Goal: Task Accomplishment & Management: Use online tool/utility

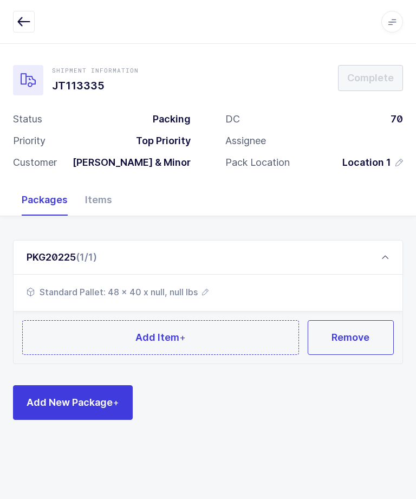
scroll to position [36, 0]
click at [83, 320] on button "Add Item +" at bounding box center [160, 337] width 277 height 35
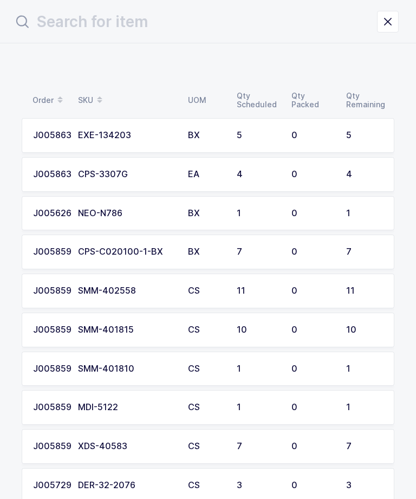
scroll to position [0, 0]
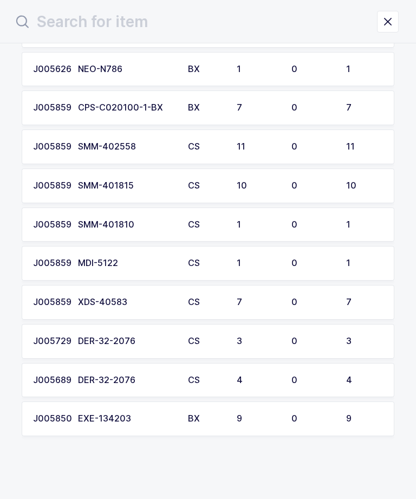
click at [413, 201] on div "Order SKU UOM Qty Scheduled Qty Packed Qty Remaining J0058637 EXE-134203 BX 5 0…" at bounding box center [208, 200] width 416 height 602
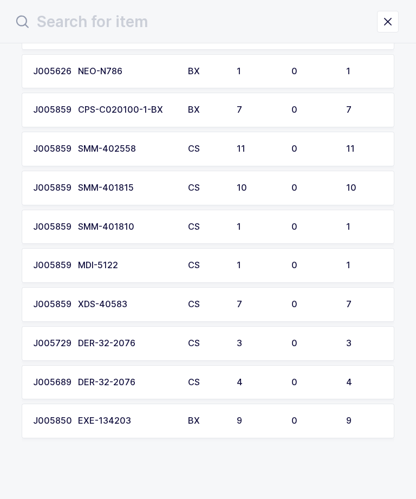
scroll to position [142, 0]
click at [393, 194] on td "10" at bounding box center [367, 188] width 55 height 35
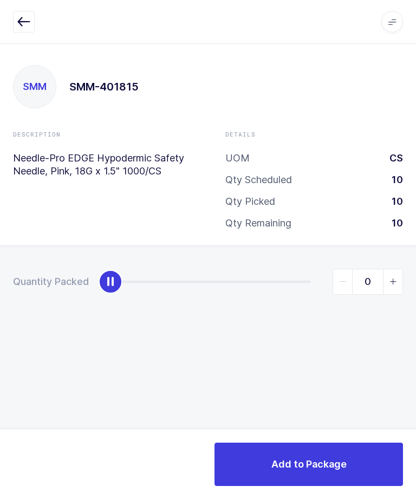
click at [5, 30] on div "Apps Core [GEOGRAPHIC_DATA] Admin Mission Control Purchasing [PERSON_NAME] Logo…" at bounding box center [208, 22] width 416 height 44
click at [18, 24] on icon "button" at bounding box center [23, 21] width 13 height 13
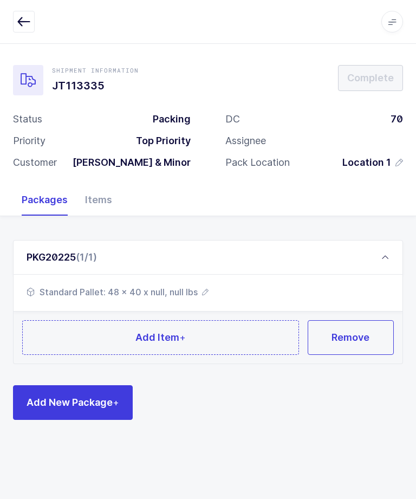
click at [102, 207] on div "Items" at bounding box center [98, 199] width 44 height 31
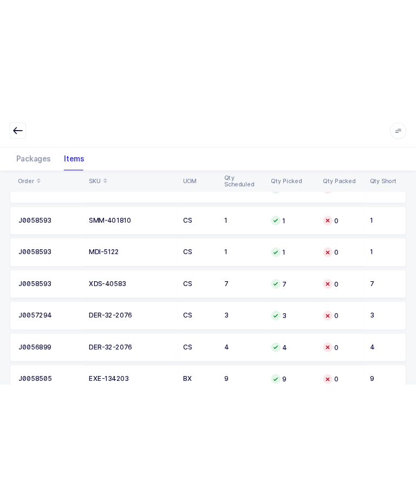
scroll to position [250, 0]
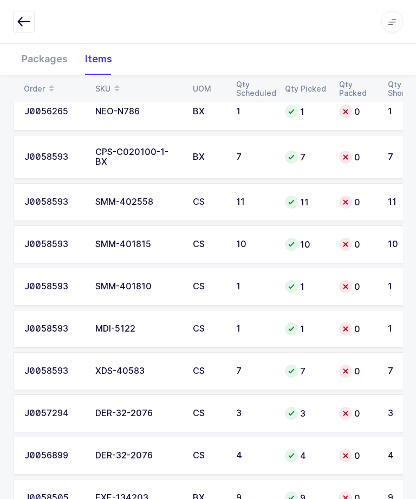
click at [47, 59] on div "Packages" at bounding box center [44, 58] width 63 height 31
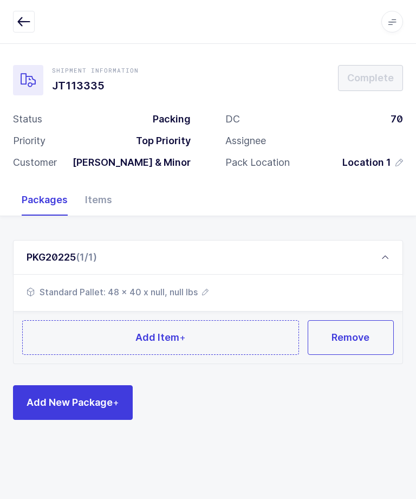
scroll to position [0, 0]
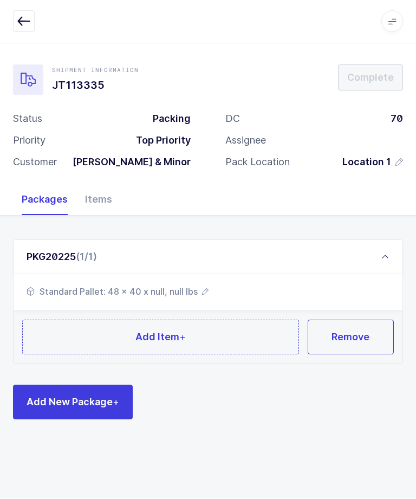
click at [60, 405] on span "Add New Package +" at bounding box center [73, 403] width 93 height 14
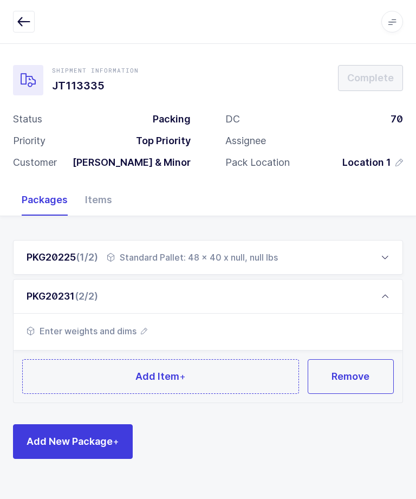
click at [94, 330] on span "Enter weights and dims" at bounding box center [87, 331] width 121 height 13
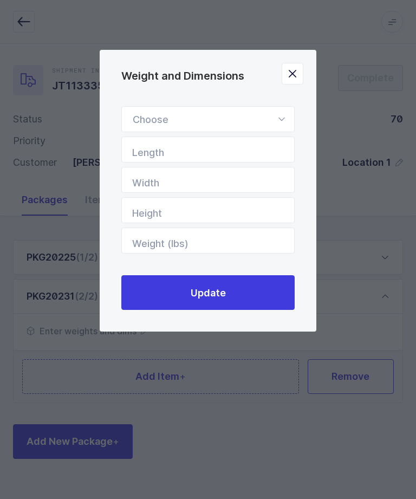
click at [269, 117] on div "Weight and Dimensions" at bounding box center [207, 119] width 173 height 26
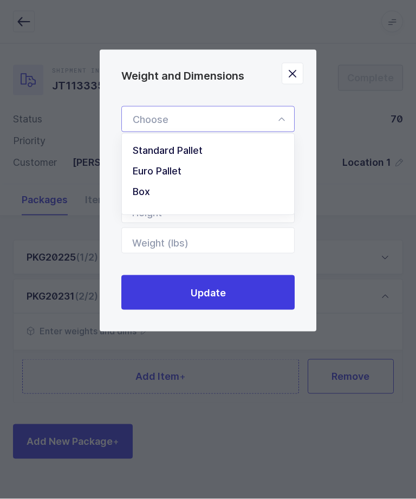
click at [202, 152] on span "Standard Pallet" at bounding box center [168, 150] width 70 height 11
type input "Standard Pallet"
type input "48"
type input "40"
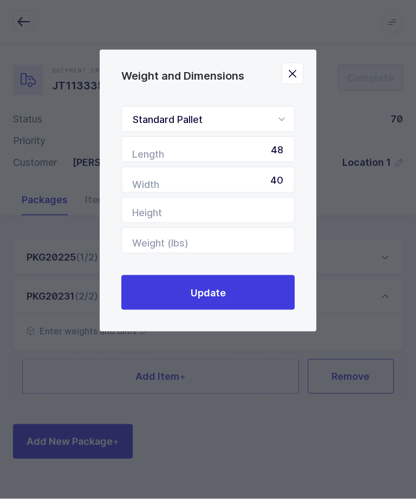
click at [239, 294] on button "Update" at bounding box center [207, 292] width 173 height 35
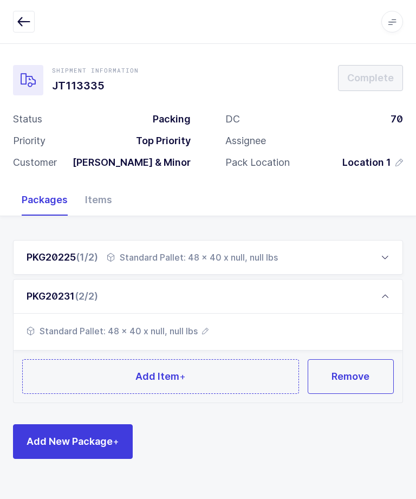
click at [50, 254] on div "PKG20225 (1/2)" at bounding box center [63, 257] width 72 height 13
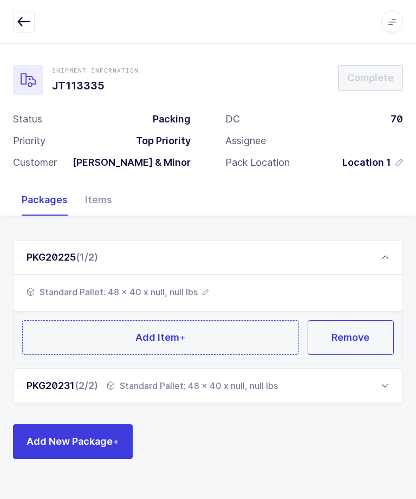
click at [88, 338] on button "Add Item +" at bounding box center [160, 337] width 277 height 35
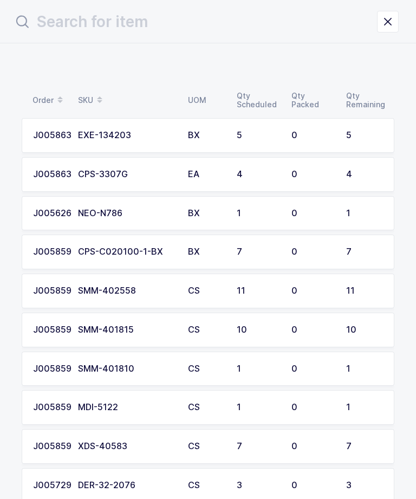
click at [288, 329] on td "0" at bounding box center [312, 330] width 55 height 35
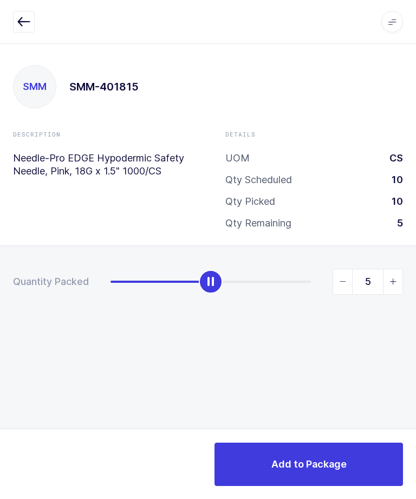
type input "6"
click at [352, 452] on button "Add to Package" at bounding box center [309, 464] width 189 height 43
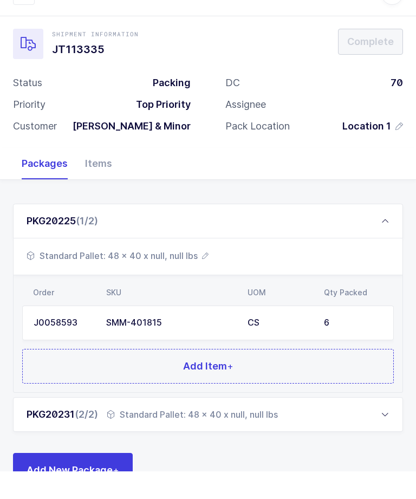
scroll to position [8, 0]
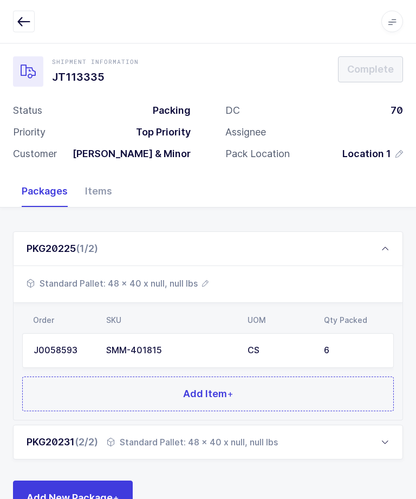
click at [292, 409] on button "Add Item +" at bounding box center [208, 394] width 372 height 35
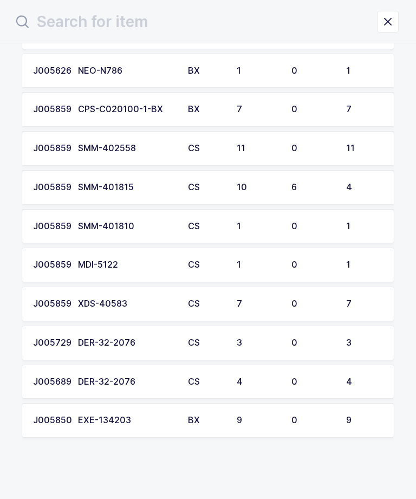
scroll to position [142, 0]
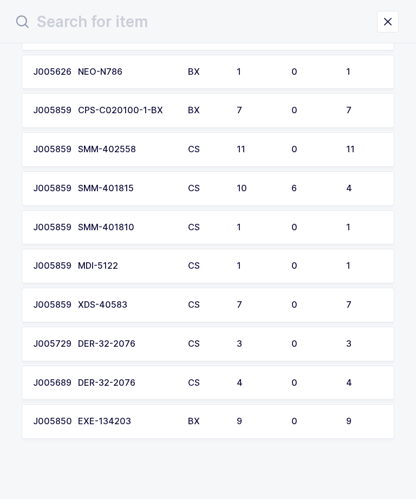
click at [318, 340] on div "0" at bounding box center [313, 344] width 42 height 10
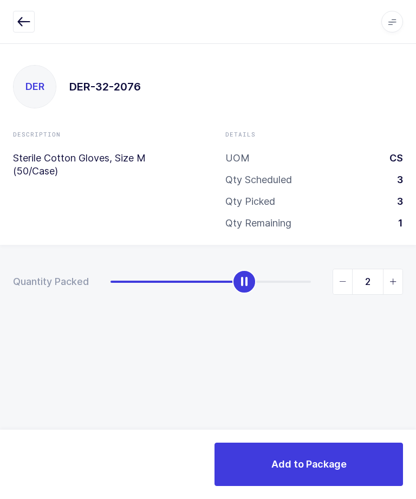
type input "3"
click at [321, 464] on span "Add to Package" at bounding box center [309, 465] width 75 height 14
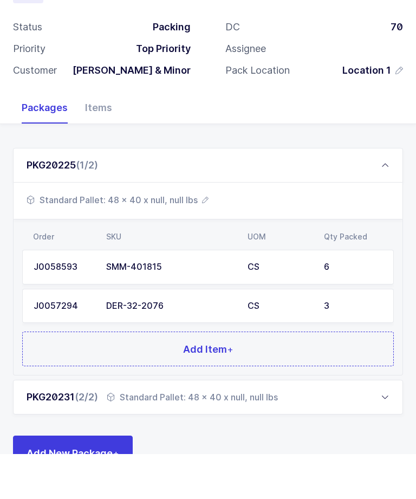
scroll to position [47, 0]
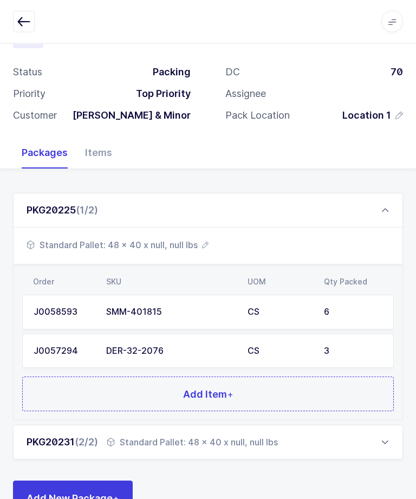
click at [80, 393] on button "Add Item +" at bounding box center [208, 394] width 372 height 35
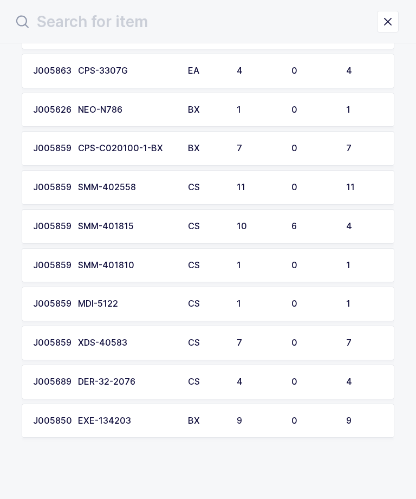
scroll to position [103, 0]
click at [262, 382] on div "4" at bounding box center [258, 383] width 42 height 10
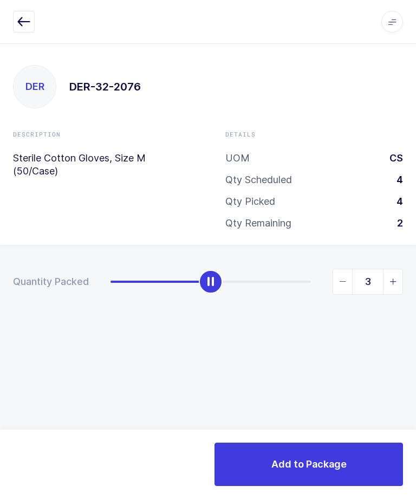
type input "4"
click at [315, 456] on button "Add to Package" at bounding box center [309, 464] width 189 height 43
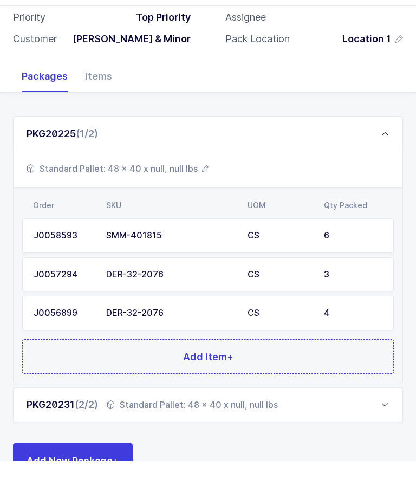
scroll to position [85, 0]
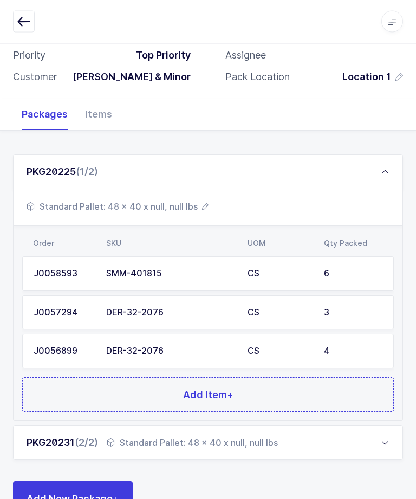
click at [319, 390] on button "Add Item +" at bounding box center [208, 395] width 372 height 35
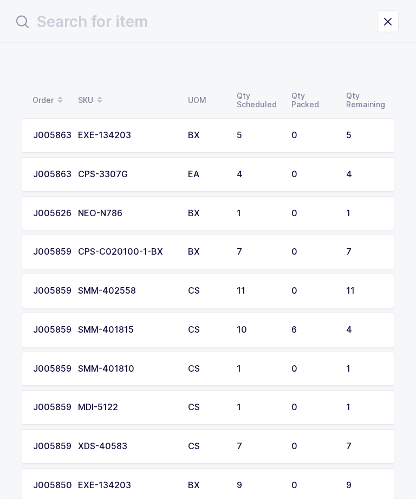
scroll to position [0, 0]
click at [361, 133] on div "5" at bounding box center [364, 136] width 37 height 10
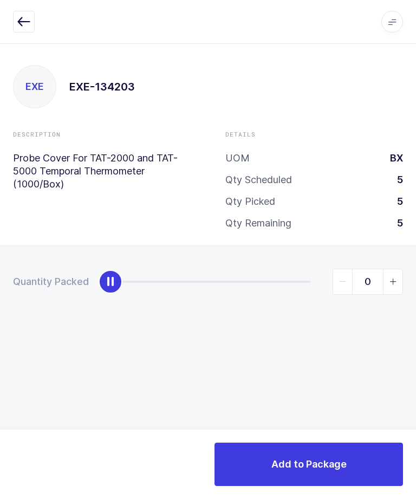
click at [400, 281] on span "slider between 0 and 5" at bounding box center [393, 281] width 20 height 25
type input "1"
click at [349, 480] on button "Add to Package" at bounding box center [309, 464] width 189 height 43
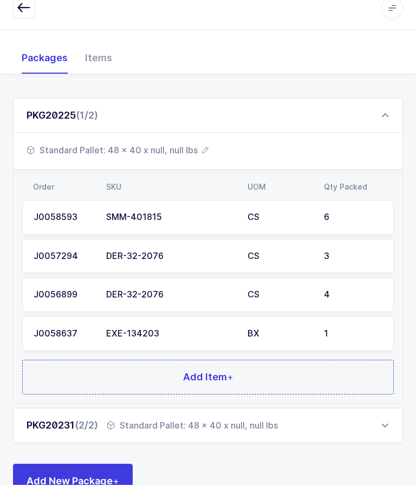
scroll to position [124, 0]
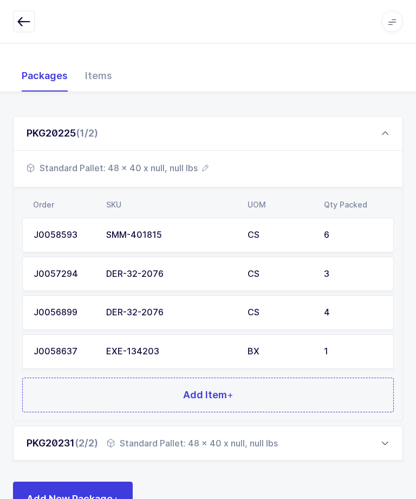
click at [336, 398] on button "Add Item +" at bounding box center [208, 395] width 372 height 35
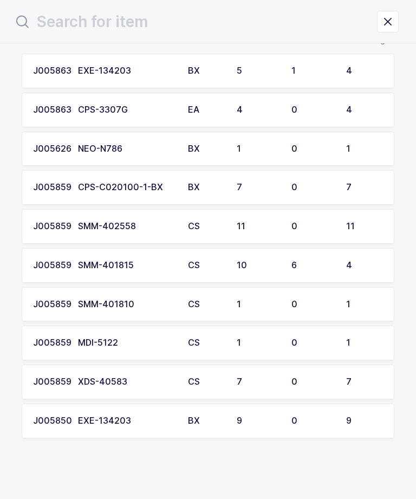
scroll to position [65, 0]
click at [312, 427] on td "0" at bounding box center [312, 421] width 55 height 35
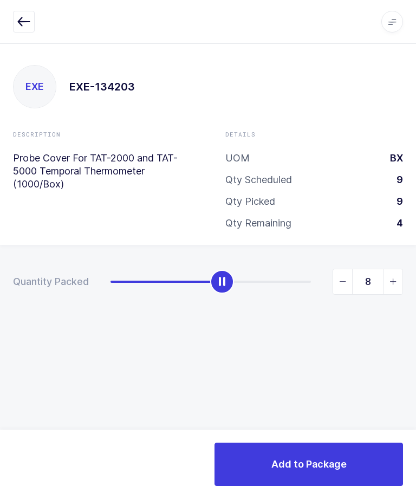
type input "9"
click at [329, 451] on button "Add to Package" at bounding box center [309, 464] width 189 height 43
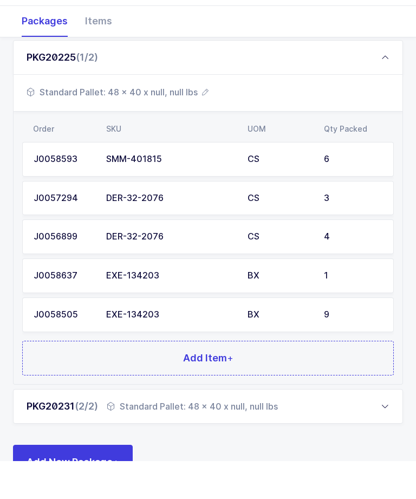
scroll to position [162, 0]
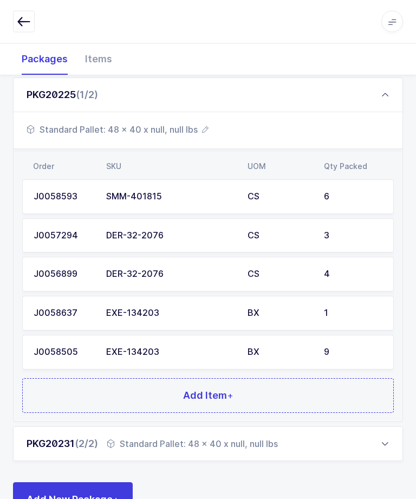
click at [308, 396] on button "Add Item +" at bounding box center [208, 396] width 372 height 35
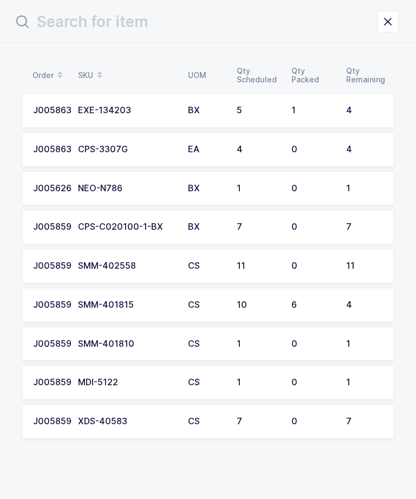
scroll to position [26, 0]
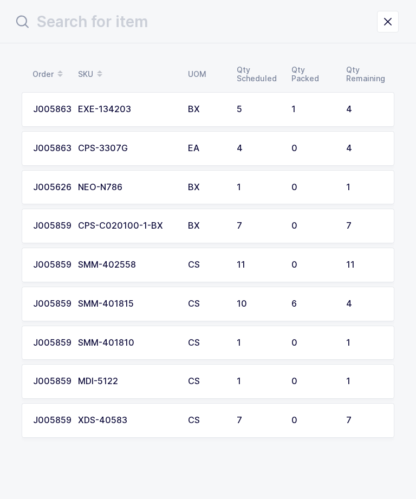
click at [362, 266] on div "11" at bounding box center [364, 265] width 37 height 10
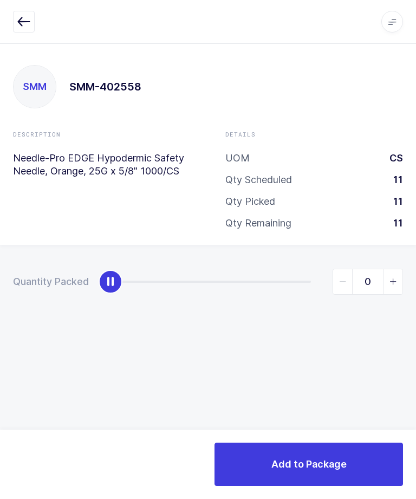
click at [395, 278] on icon "slider between 0 and 11" at bounding box center [394, 282] width 8 height 8
type input "1"
click at [349, 494] on div "Add to Package" at bounding box center [208, 464] width 416 height 69
click at [354, 452] on button "Add to Package" at bounding box center [309, 464] width 189 height 43
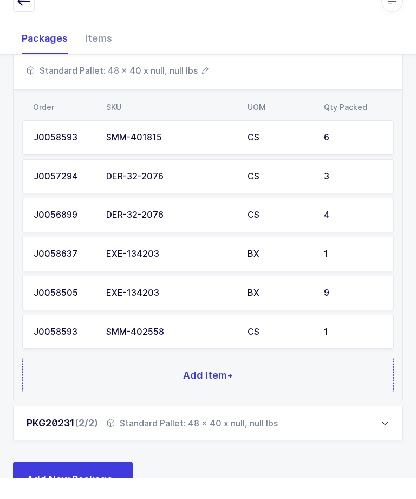
scroll to position [201, 0]
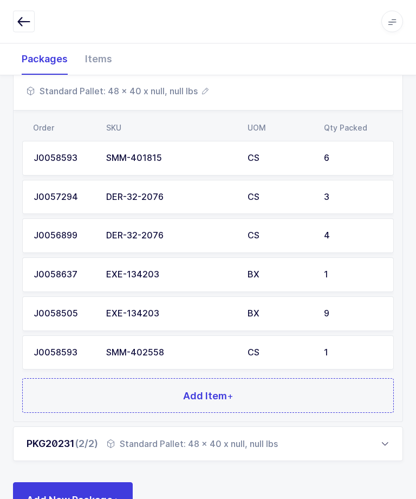
click at [320, 387] on button "Add Item +" at bounding box center [208, 396] width 372 height 35
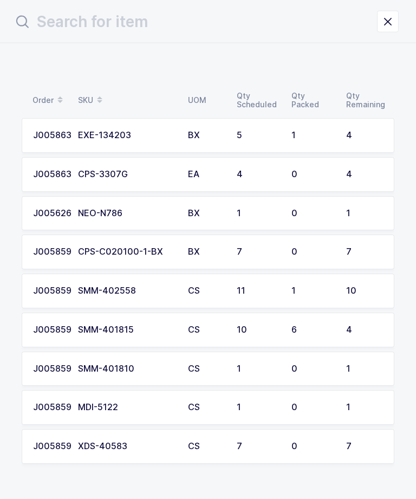
scroll to position [0, 0]
click at [351, 364] on div "1" at bounding box center [364, 369] width 37 height 10
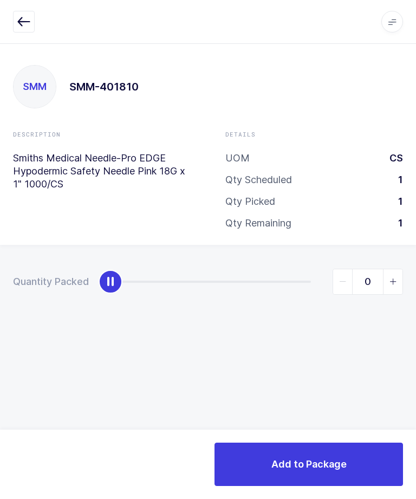
click at [399, 286] on span "slider between 0 and 1" at bounding box center [393, 281] width 20 height 25
type input "1"
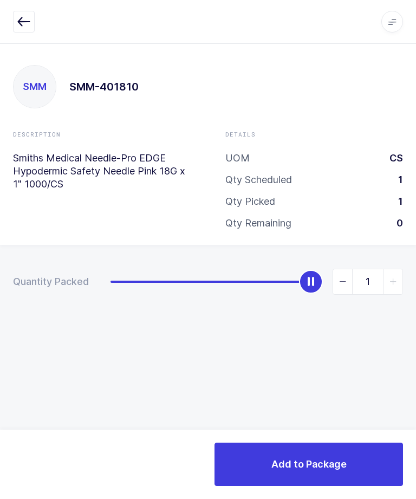
click at [344, 464] on span "Add to Package" at bounding box center [309, 465] width 75 height 14
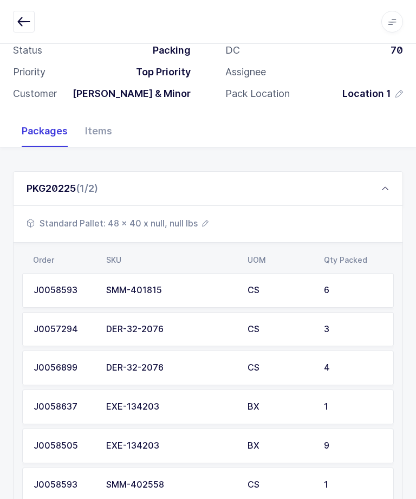
scroll to position [130, 0]
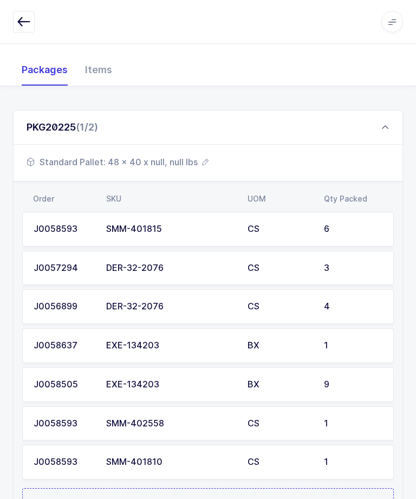
click at [382, 126] on icon at bounding box center [385, 127] width 9 height 9
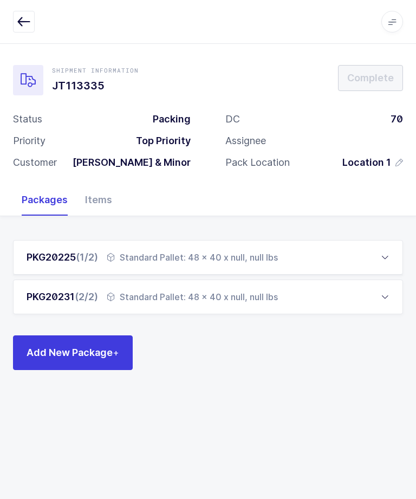
scroll to position [0, 0]
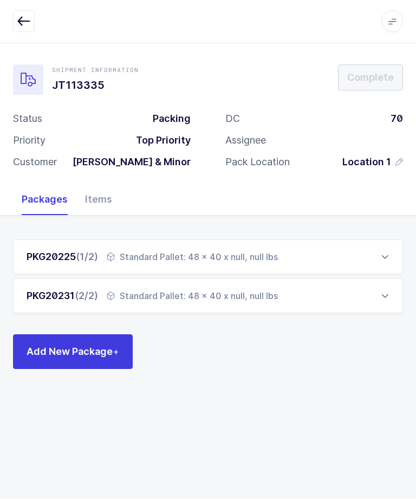
click at [295, 299] on div "PKG20231 (2/2) Standard Pallet: 48 x 40 x null, null lbs" at bounding box center [208, 296] width 390 height 35
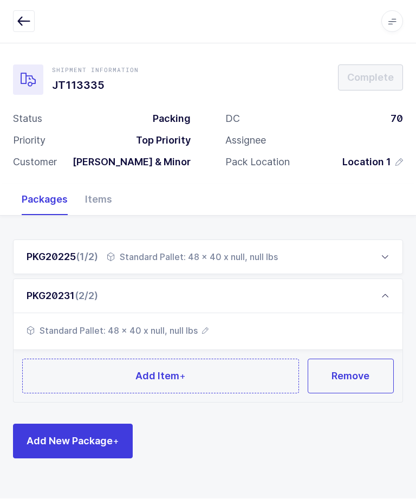
click at [219, 367] on button "Add Item +" at bounding box center [160, 376] width 277 height 35
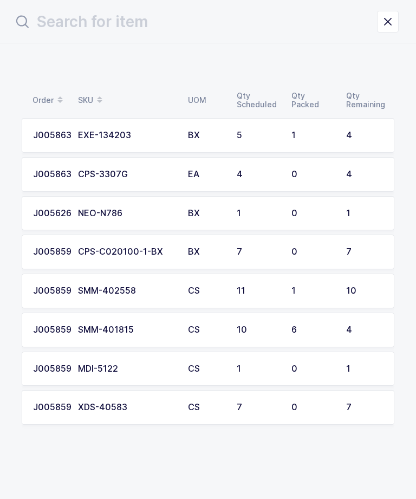
click at [286, 408] on td "0" at bounding box center [312, 407] width 55 height 35
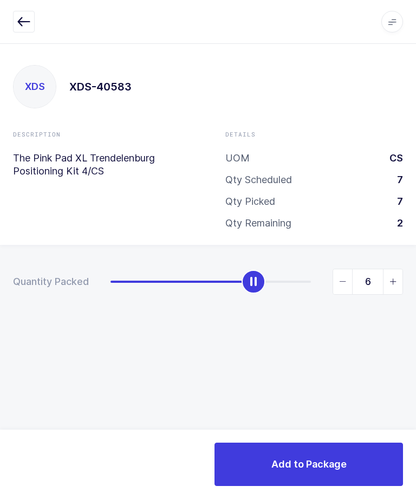
type input "7"
click at [324, 449] on button "Add to Package" at bounding box center [309, 464] width 189 height 43
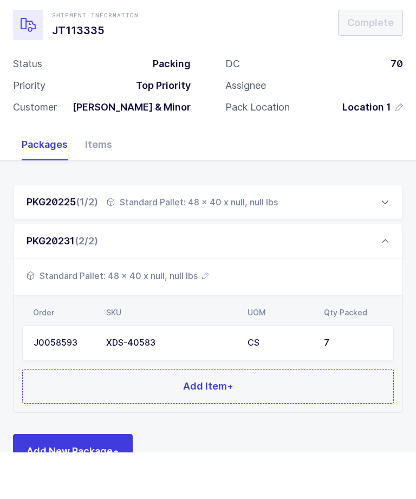
scroll to position [8, 0]
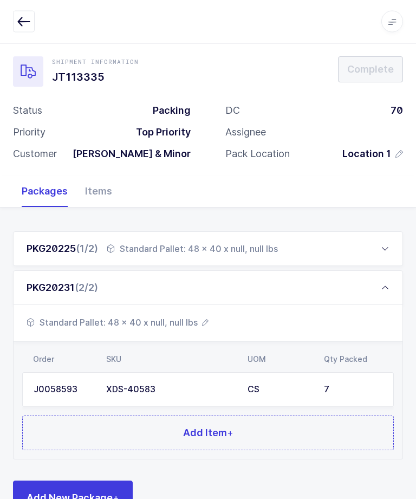
click at [298, 437] on button "Add Item +" at bounding box center [208, 433] width 372 height 35
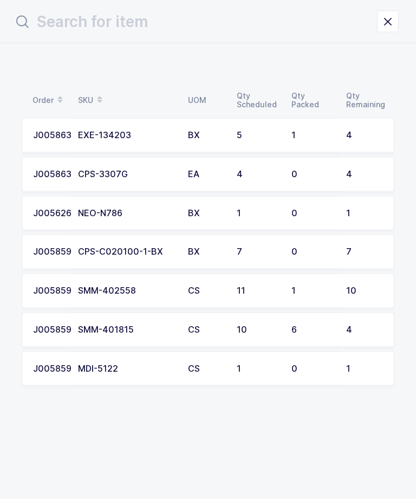
scroll to position [0, 0]
click at [63, 286] on div "J0058593" at bounding box center [49, 291] width 32 height 10
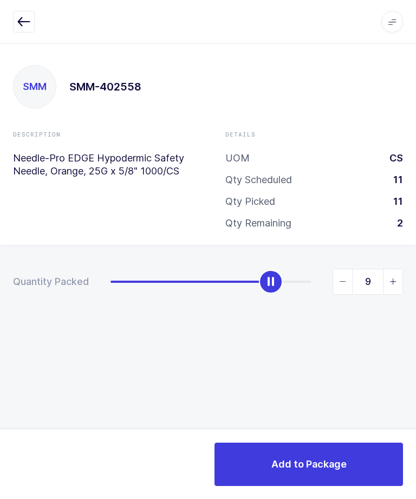
type input "10"
click at [337, 464] on span "Add to Package" at bounding box center [309, 465] width 75 height 14
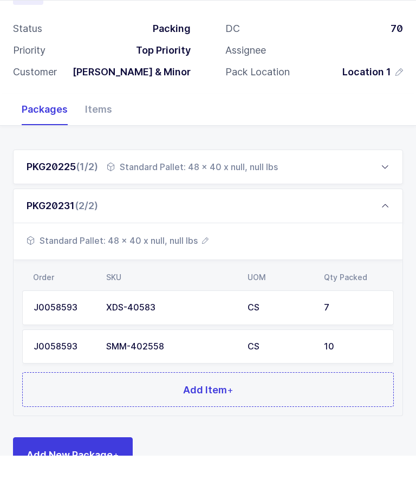
scroll to position [47, 0]
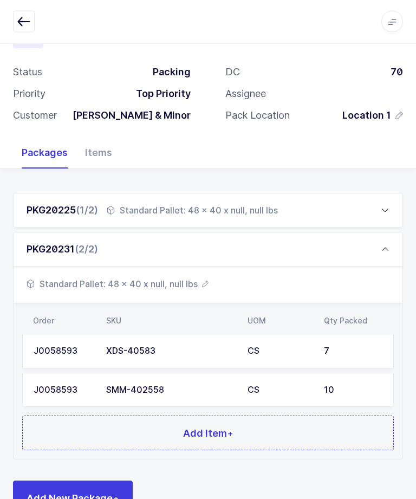
click at [305, 430] on button "Add Item +" at bounding box center [208, 433] width 372 height 35
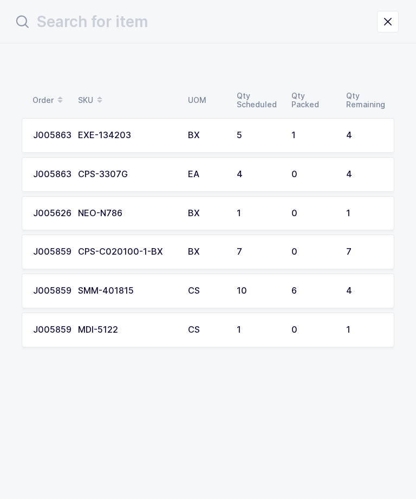
click at [54, 330] on div "J0058593" at bounding box center [49, 330] width 32 height 10
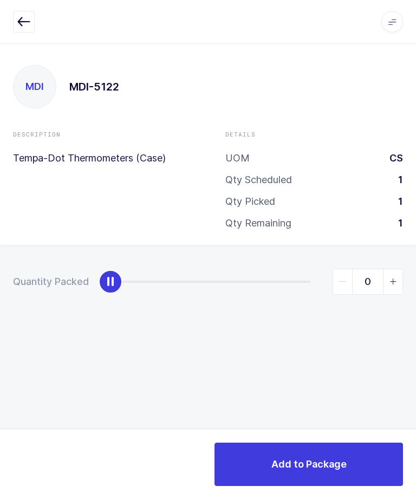
click at [392, 286] on span "slider between 0 and 1" at bounding box center [393, 281] width 20 height 25
type input "1"
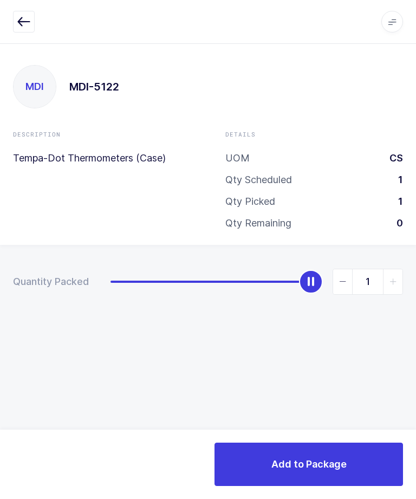
click at [341, 447] on button "Add to Package" at bounding box center [309, 464] width 189 height 43
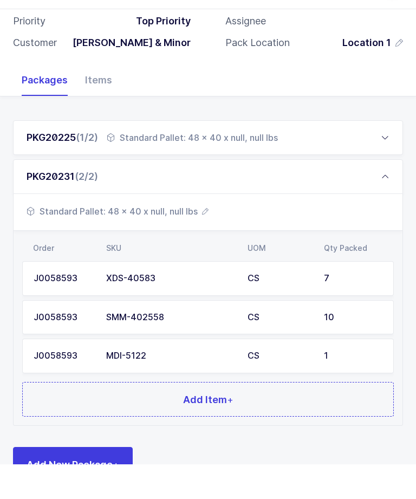
scroll to position [85, 0]
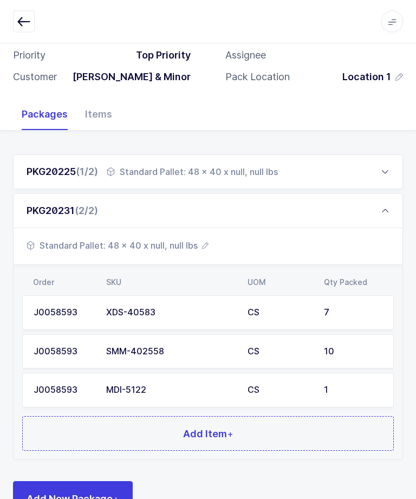
click at [323, 432] on button "Add Item +" at bounding box center [208, 434] width 372 height 35
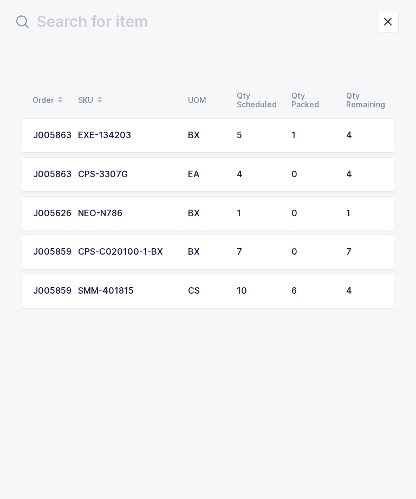
click at [54, 290] on div "J0058593" at bounding box center [49, 291] width 32 height 10
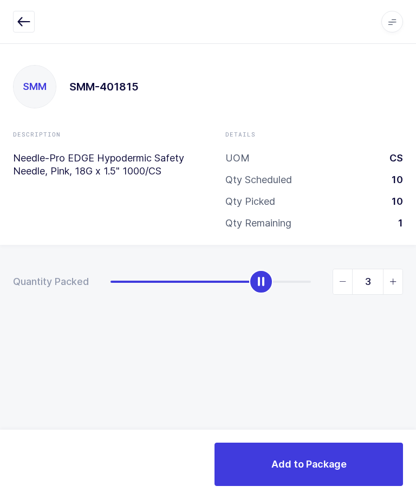
type input "4"
click at [331, 439] on div "Add to Package" at bounding box center [208, 464] width 416 height 69
click at [334, 458] on span "Add to Package" at bounding box center [309, 465] width 75 height 14
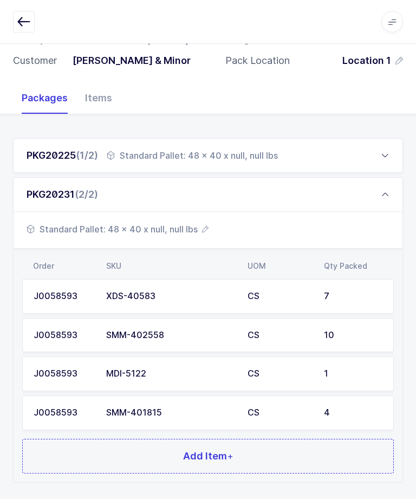
scroll to position [124, 0]
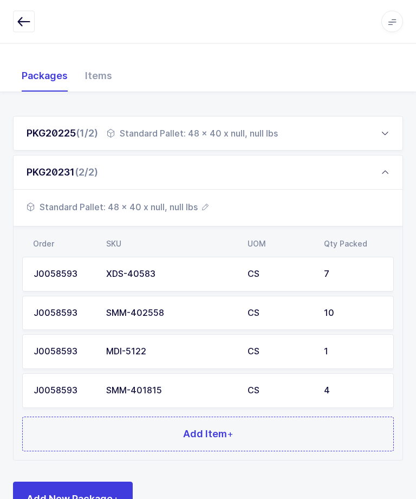
click at [315, 429] on button "Add Item +" at bounding box center [208, 434] width 372 height 35
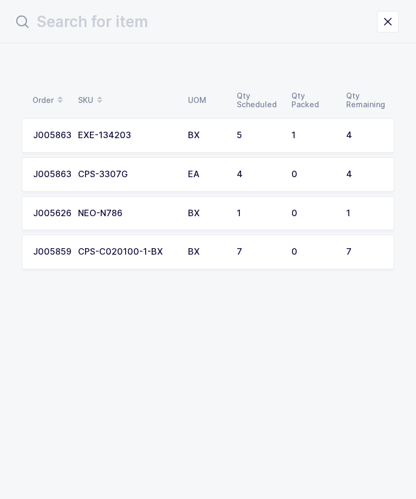
click at [61, 258] on td "J0058593" at bounding box center [47, 252] width 50 height 35
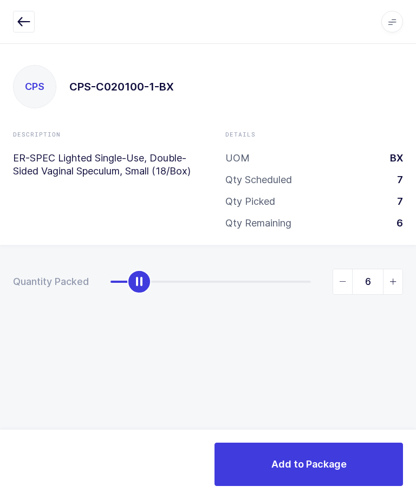
type input "7"
click at [349, 446] on button "Add to Package" at bounding box center [309, 464] width 189 height 43
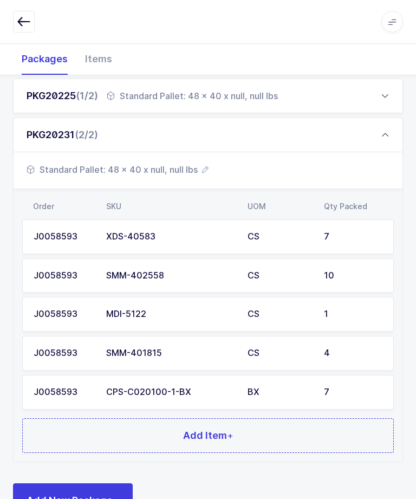
scroll to position [161, 0]
click at [310, 448] on button "Add Item +" at bounding box center [208, 436] width 372 height 35
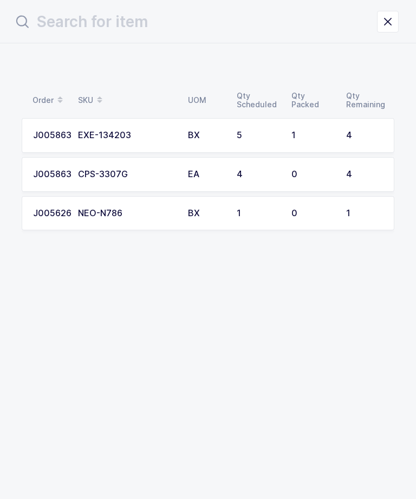
scroll to position [0, 0]
click at [48, 210] on div "J0056265" at bounding box center [49, 214] width 32 height 10
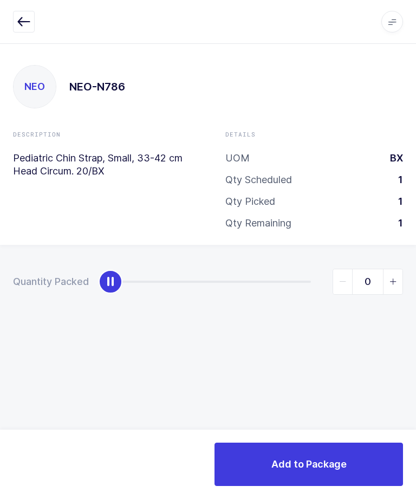
click at [387, 275] on span "slider between 0 and 1" at bounding box center [393, 281] width 20 height 25
type input "1"
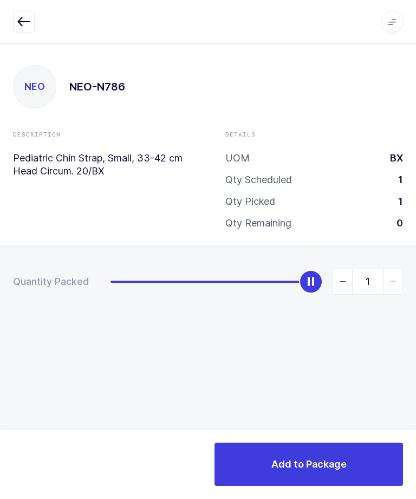
click at [339, 454] on button "Add to Package" at bounding box center [309, 464] width 189 height 43
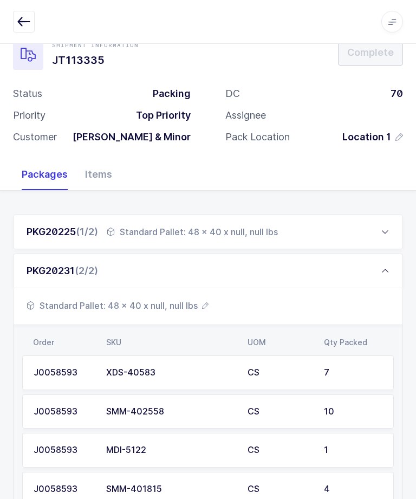
click at [343, 377] on td "7" at bounding box center [356, 373] width 76 height 35
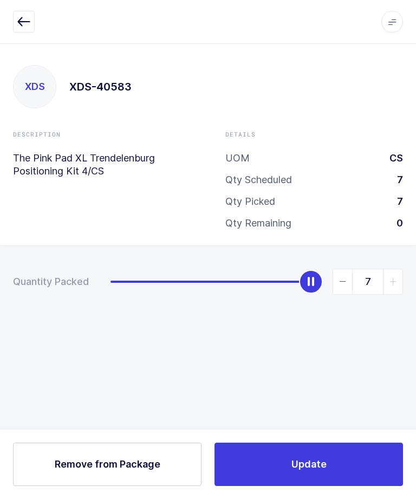
scroll to position [36, 0]
click at [22, 27] on icon "button" at bounding box center [23, 21] width 13 height 13
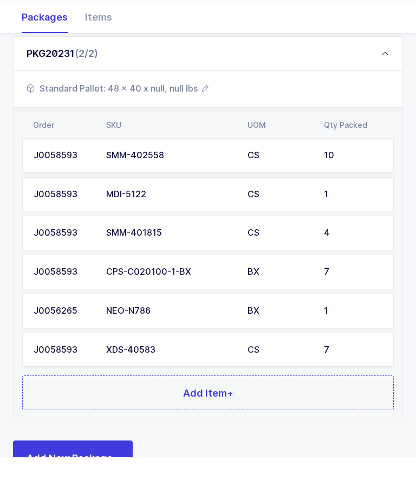
scroll to position [201, 0]
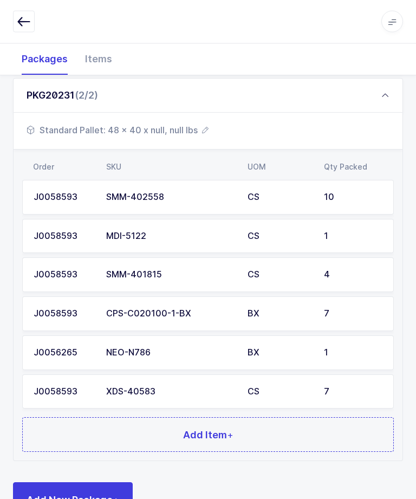
click at [330, 427] on button "Add Item +" at bounding box center [208, 435] width 372 height 35
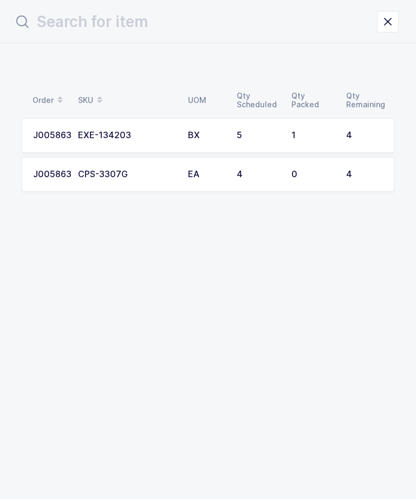
click at [319, 137] on div "1" at bounding box center [313, 136] width 42 height 10
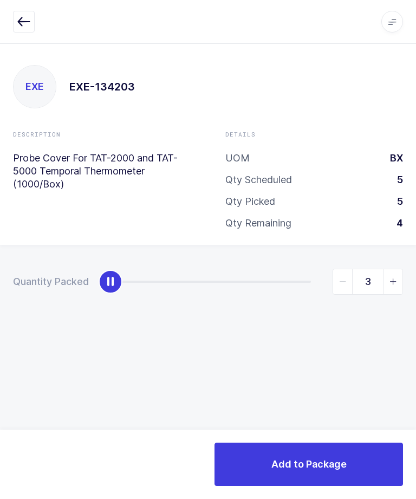
type input "4"
click at [337, 445] on button "Add to Package" at bounding box center [309, 464] width 189 height 43
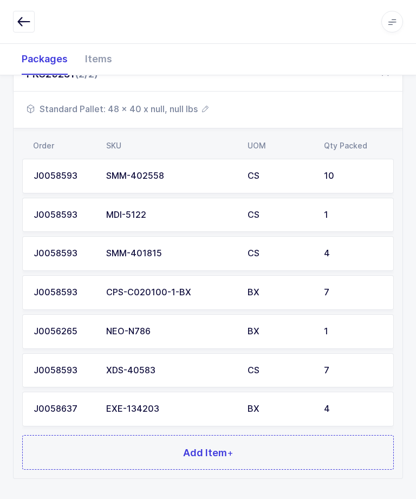
scroll to position [239, 0]
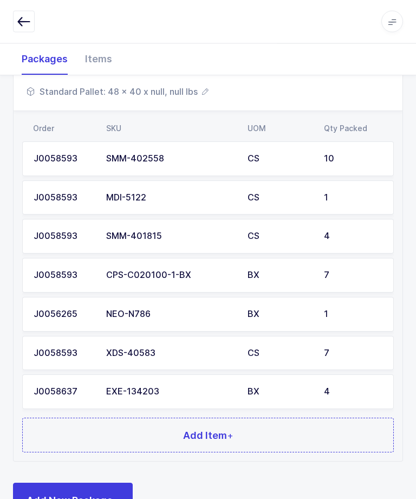
click at [319, 430] on button "Add Item +" at bounding box center [208, 436] width 372 height 35
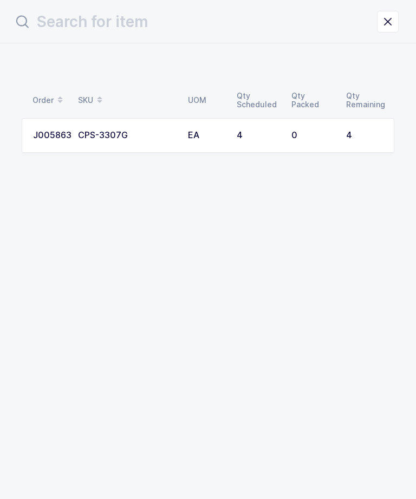
click at [315, 139] on div "0" at bounding box center [313, 136] width 42 height 10
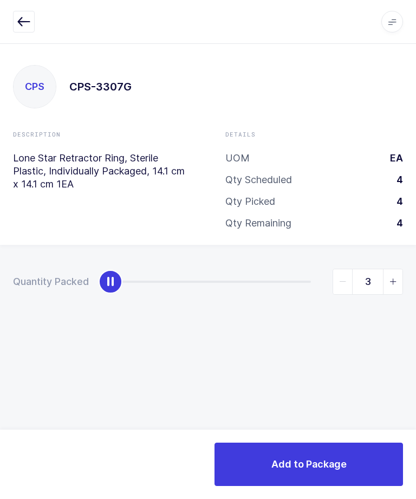
type input "4"
click at [326, 454] on button "Add to Package" at bounding box center [309, 464] width 189 height 43
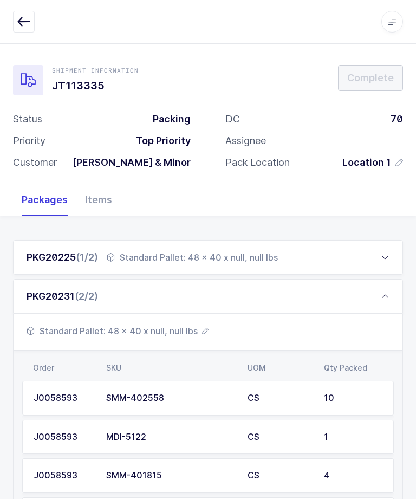
click at [393, 299] on div "PKG20231 (2/2)" at bounding box center [208, 296] width 390 height 35
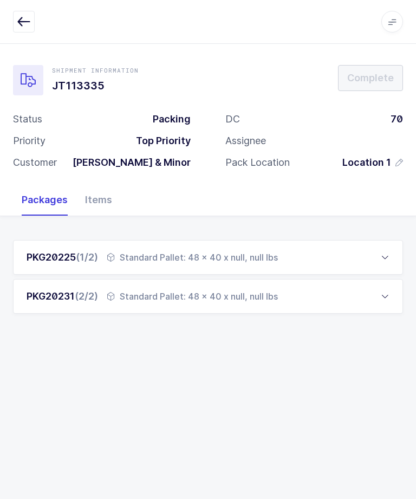
click at [249, 301] on div "Standard Pallet: 48 x 40 x null, null lbs" at bounding box center [192, 296] width 171 height 13
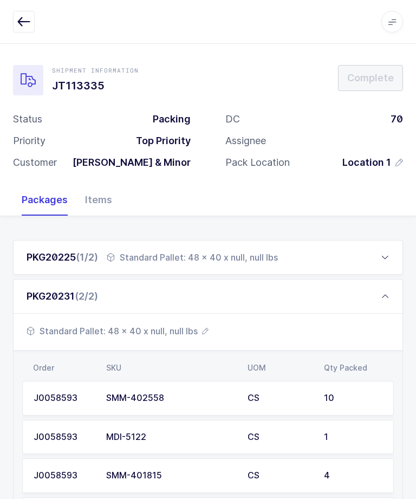
click at [172, 336] on span "Standard Pallet: 48 x 40 x null, null lbs" at bounding box center [118, 331] width 182 height 13
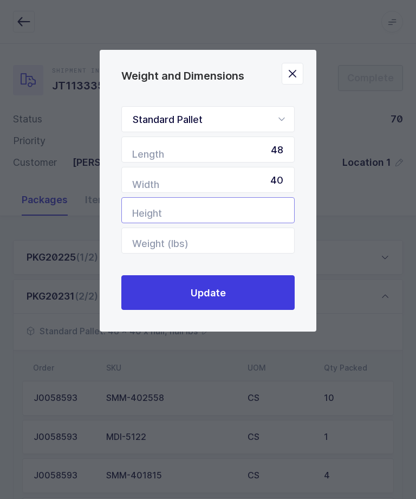
click at [274, 211] on input "Height" at bounding box center [207, 210] width 173 height 26
type input "61"
click at [254, 294] on button "Update" at bounding box center [207, 292] width 173 height 35
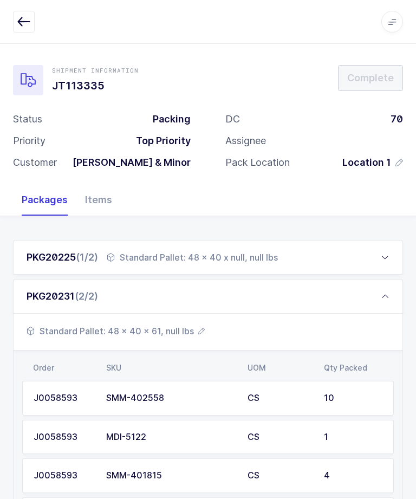
click at [182, 335] on span "Standard Pallet: 48 x 40 x 61, null lbs" at bounding box center [116, 331] width 178 height 13
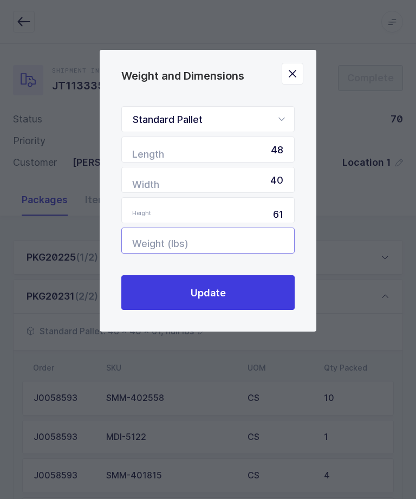
click at [267, 247] on input "Weight (lbs)" at bounding box center [207, 241] width 173 height 26
click at [295, 80] on icon "Close" at bounding box center [292, 73] width 15 height 15
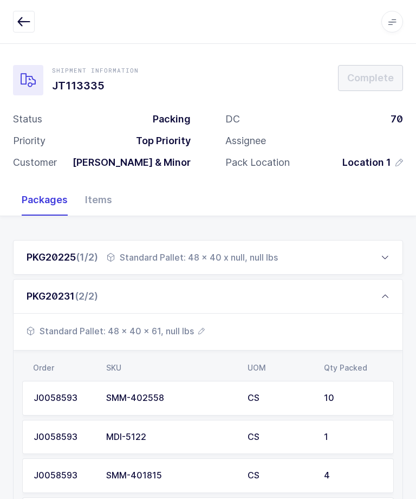
click at [253, 255] on div "Standard Pallet: 48 x 40 x null, null lbs" at bounding box center [192, 257] width 171 height 13
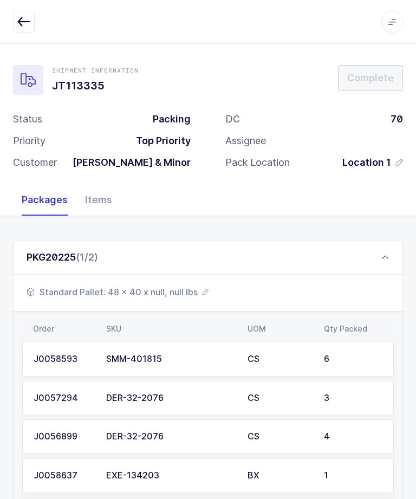
click at [173, 295] on span "Standard Pallet: 48 x 40 x null, null lbs" at bounding box center [118, 292] width 182 height 13
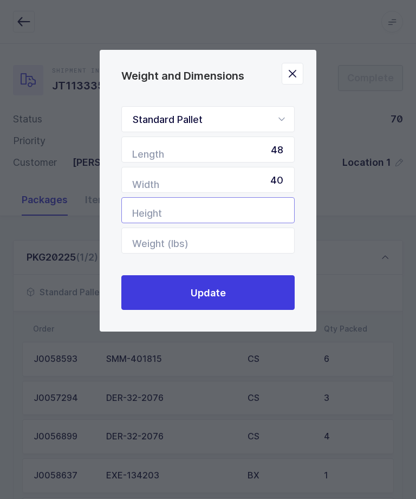
click at [267, 203] on input "Height" at bounding box center [207, 210] width 173 height 26
type input "31"
click at [261, 295] on button "Update" at bounding box center [207, 292] width 173 height 35
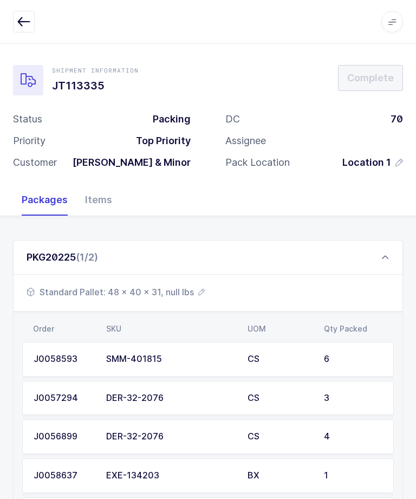
click at [390, 264] on div "PKG20225 (1/2)" at bounding box center [208, 257] width 390 height 35
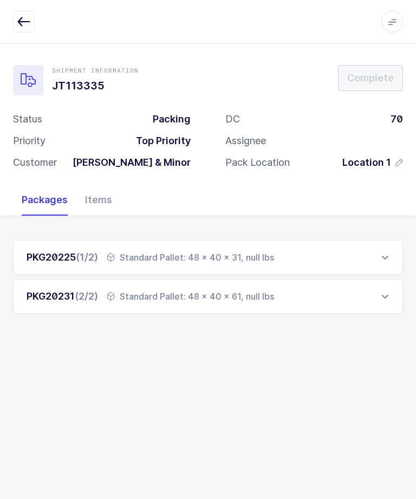
click at [332, 295] on div "PKG20231 (2/2) Standard Pallet: 48 x 40 x 61, null lbs" at bounding box center [208, 296] width 390 height 35
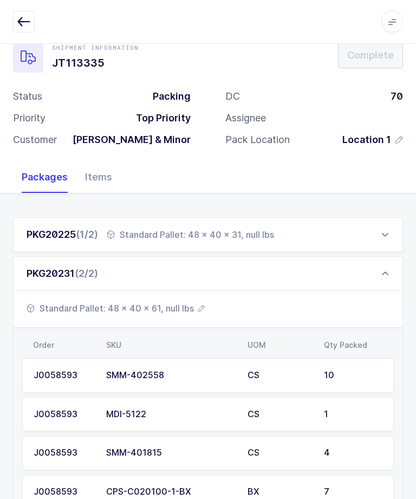
scroll to position [27, 0]
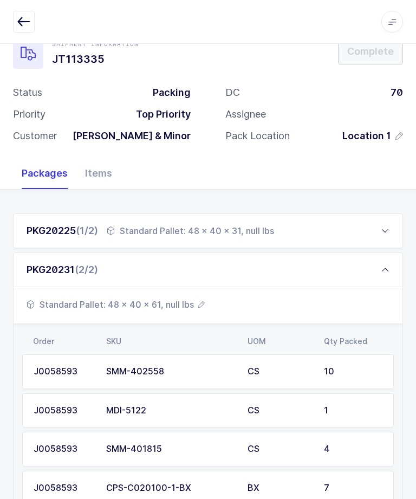
click at [182, 303] on span "Standard Pallet: 48 x 40 x 61, null lbs" at bounding box center [116, 304] width 178 height 13
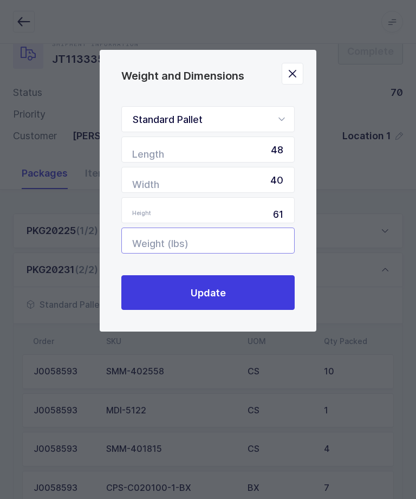
click at [266, 248] on input "Weight (lbs)" at bounding box center [207, 241] width 173 height 26
type input "308"
click at [264, 292] on button "Update" at bounding box center [207, 292] width 173 height 35
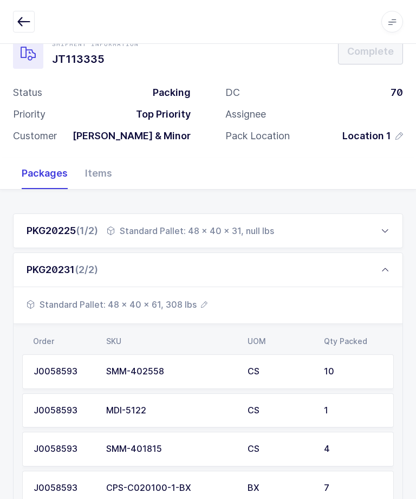
click at [57, 494] on td "J0058593" at bounding box center [61, 488] width 78 height 35
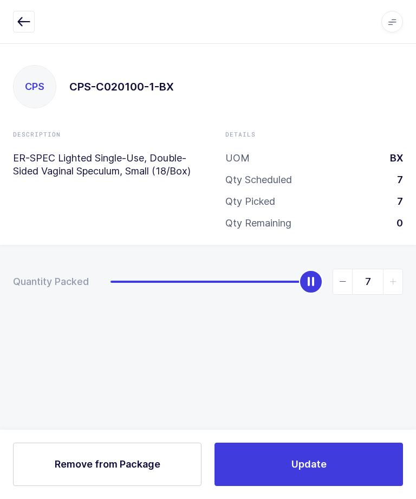
click at [223, 86] on div "CPS CPS-C020100-1-BX Description ER-SPEC Lighted Single-Use, Double-Sided Vagin…" at bounding box center [208, 151] width 390 height 173
click at [25, 23] on icon "button" at bounding box center [23, 21] width 13 height 13
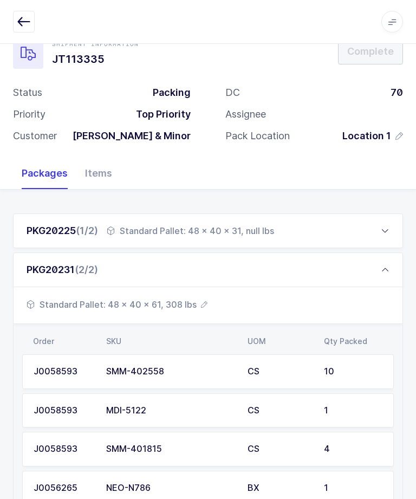
click at [353, 237] on div "PKG20225 (1/2) Standard Pallet: 48 x 40 x 31, null lbs" at bounding box center [208, 231] width 390 height 35
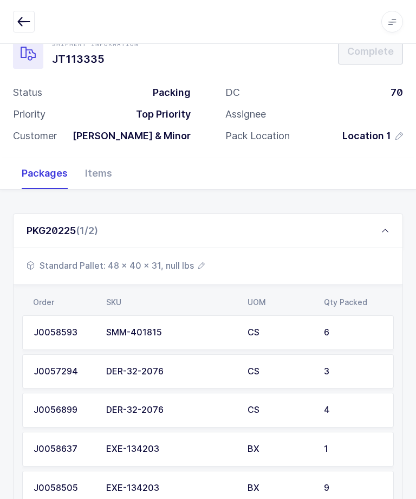
click at [190, 261] on span "Standard Pallet: 48 x 40 x 31, null lbs" at bounding box center [116, 265] width 178 height 13
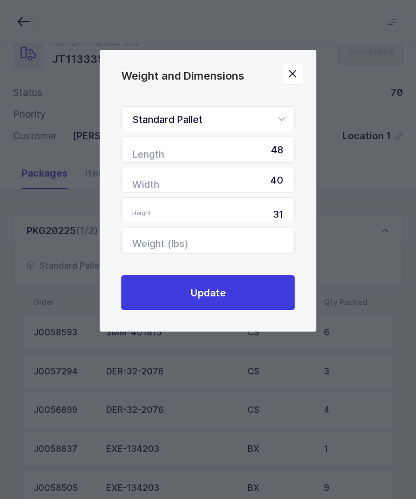
click at [303, 73] on button "Close" at bounding box center [293, 74] width 22 height 22
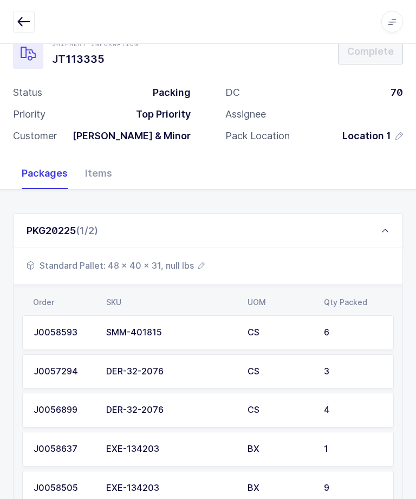
click at [175, 267] on span "Standard Pallet: 48 x 40 x 31, null lbs" at bounding box center [116, 265] width 178 height 13
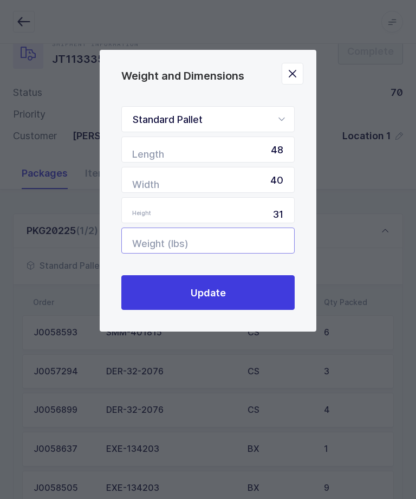
click at [240, 237] on input "Weight (lbs)" at bounding box center [207, 241] width 173 height 26
type input "175"
click at [226, 281] on button "Update" at bounding box center [207, 292] width 173 height 35
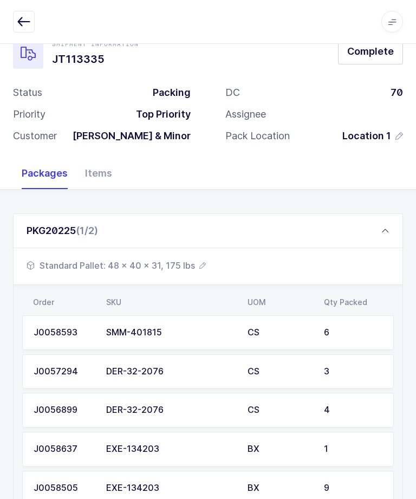
click at [377, 54] on span "Complete" at bounding box center [371, 51] width 47 height 14
